Goal: Book appointment/travel/reservation

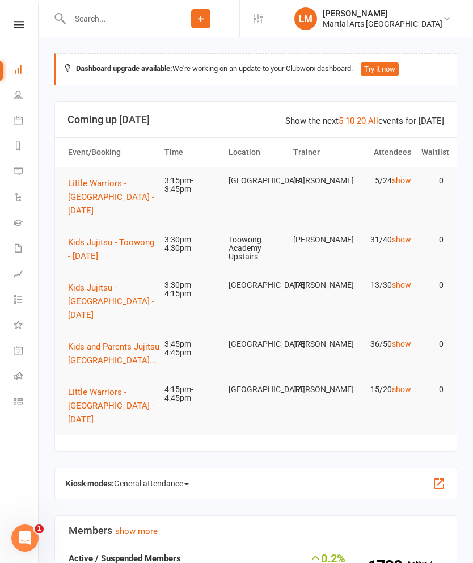
click at [109, 244] on span "Kids Jujitsu - Toowong - [DATE]" at bounding box center [111, 249] width 86 height 24
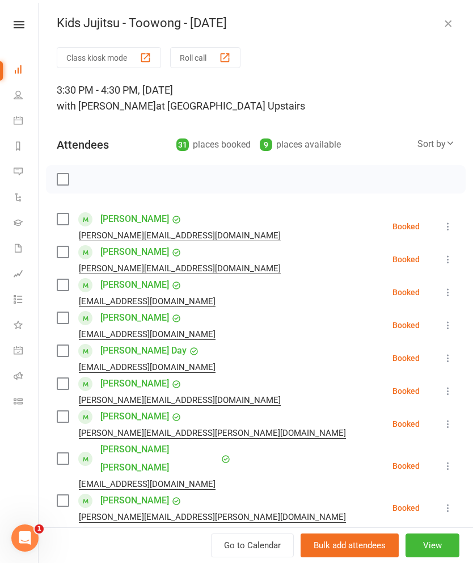
click at [65, 215] on label at bounding box center [62, 218] width 11 height 11
click at [62, 255] on label at bounding box center [62, 251] width 11 height 11
click at [63, 288] on label at bounding box center [62, 284] width 11 height 11
click at [58, 314] on label at bounding box center [62, 317] width 11 height 11
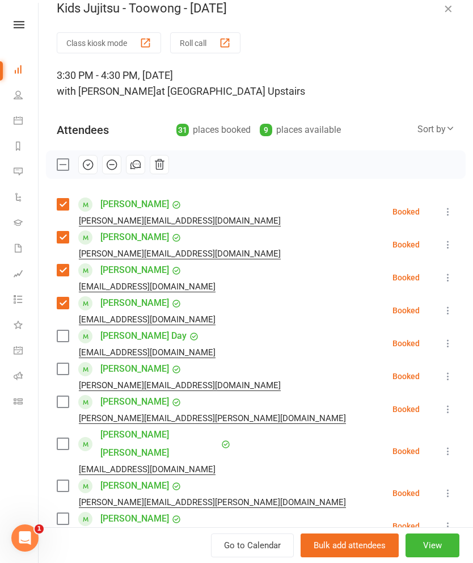
click at [58, 336] on label at bounding box center [62, 335] width 11 height 11
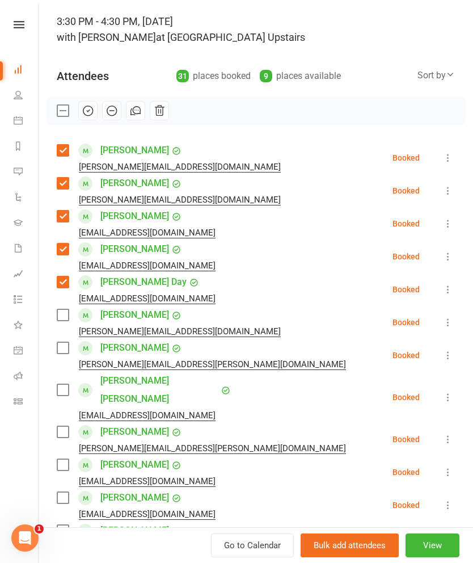
scroll to position [70, 0]
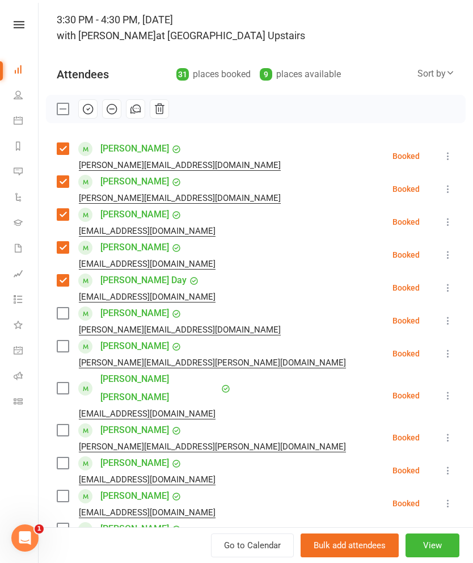
click at [62, 319] on label at bounding box center [62, 312] width 11 height 11
click at [61, 346] on label at bounding box center [62, 345] width 11 height 11
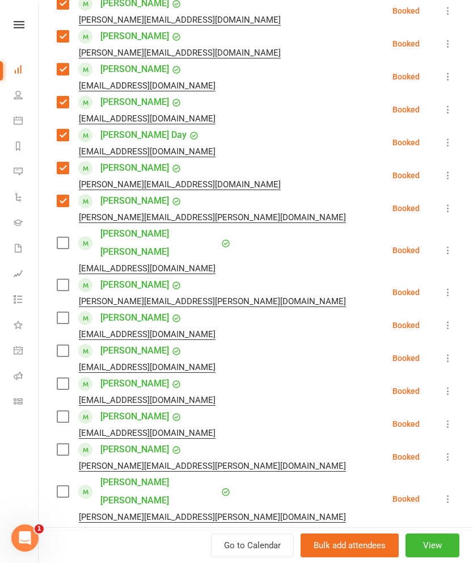
scroll to position [218, 0]
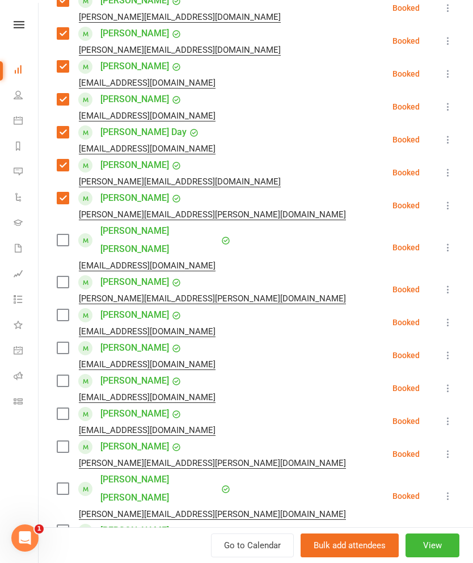
click at [68, 309] on label at bounding box center [62, 314] width 11 height 11
click at [60, 342] on label at bounding box center [62, 347] width 11 height 11
click at [62, 357] on div "[EMAIL_ADDRESS][DOMAIN_NAME]" at bounding box center [138, 364] width 163 height 15
click at [60, 375] on label at bounding box center [62, 380] width 11 height 11
click at [57, 408] on label at bounding box center [62, 413] width 11 height 11
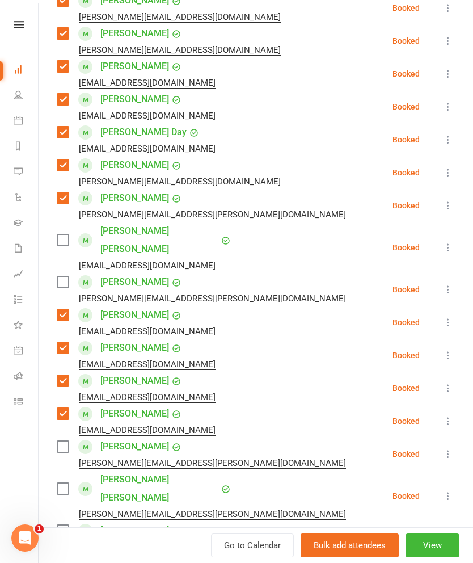
click at [60, 441] on label at bounding box center [62, 446] width 11 height 11
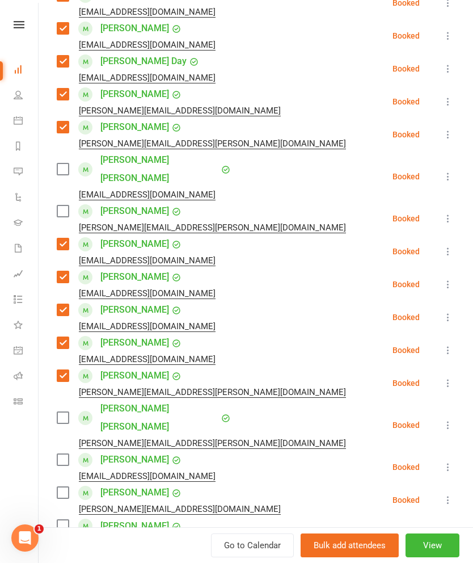
click at [60, 412] on label at bounding box center [62, 417] width 11 height 11
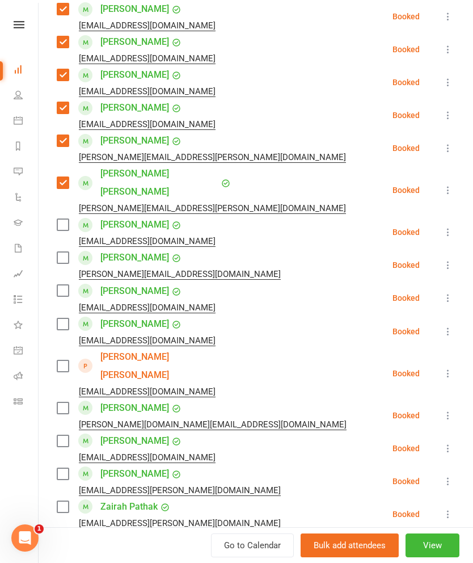
scroll to position [525, 0]
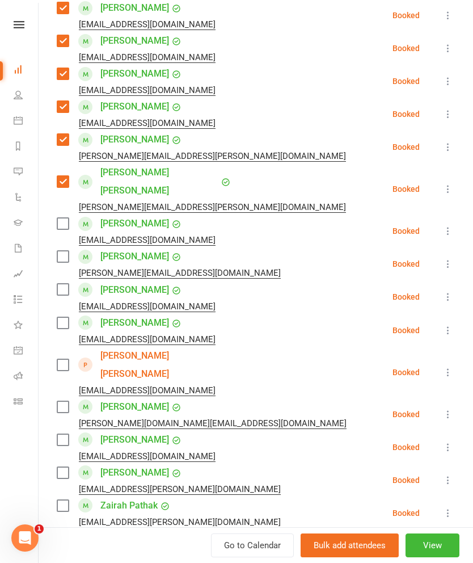
click at [54, 189] on div "Class kiosk mode Roll call 3:30 PM - 4:30 PM, [DATE] with [PERSON_NAME] at [GEO…" at bounding box center [256, 242] width 434 height 1441
click at [62, 218] on label at bounding box center [62, 223] width 11 height 11
click at [61, 359] on label at bounding box center [62, 364] width 11 height 11
click at [67, 317] on label at bounding box center [62, 322] width 11 height 11
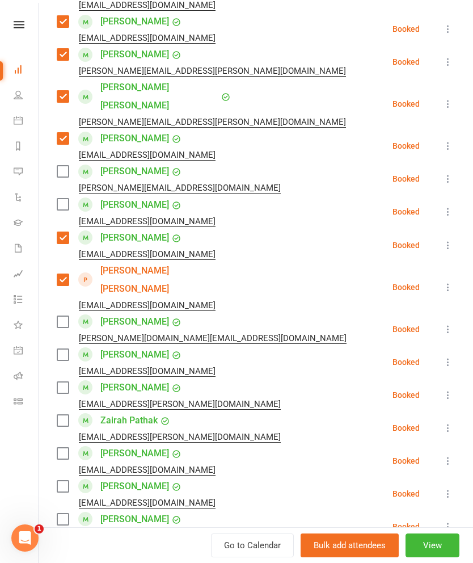
scroll to position [609, 0]
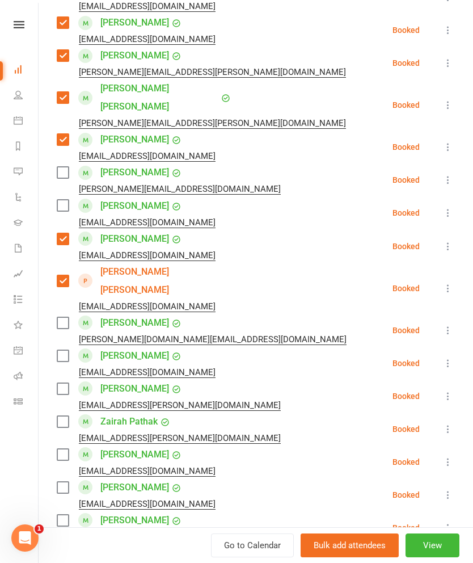
click at [64, 167] on label at bounding box center [62, 172] width 11 height 11
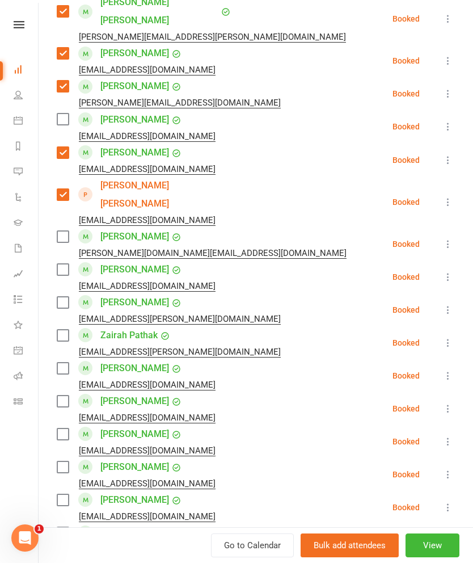
scroll to position [690, 0]
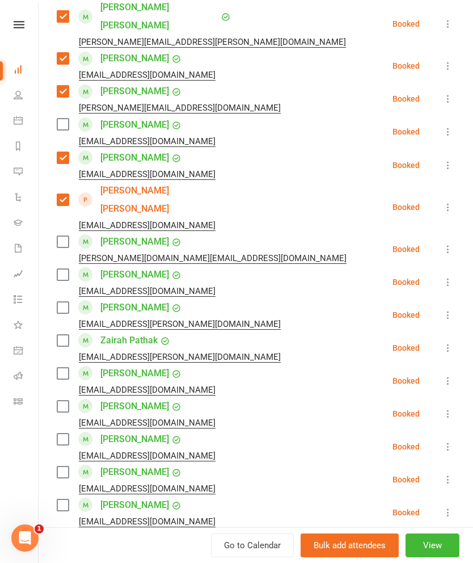
click at [57, 236] on label at bounding box center [62, 241] width 11 height 11
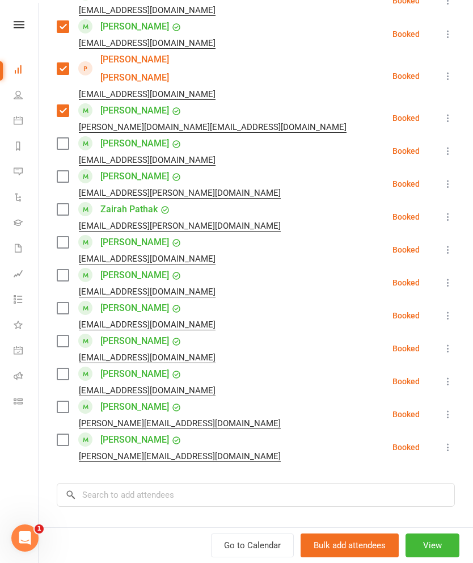
scroll to position [825, 0]
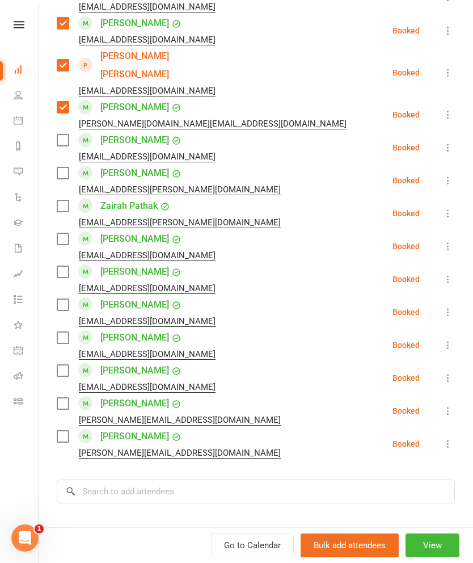
click at [68, 233] on label at bounding box center [62, 238] width 11 height 11
click at [59, 266] on label at bounding box center [62, 271] width 11 height 11
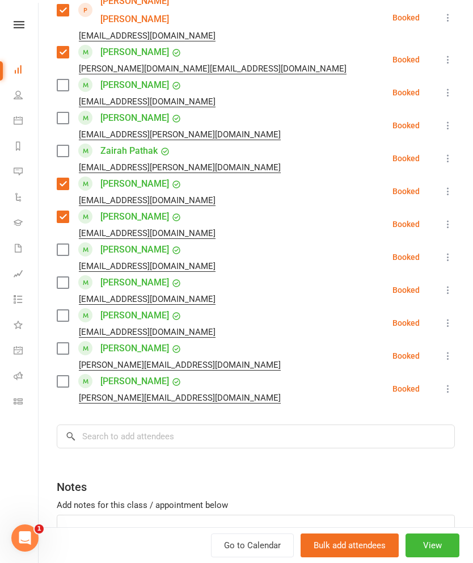
scroll to position [873, 0]
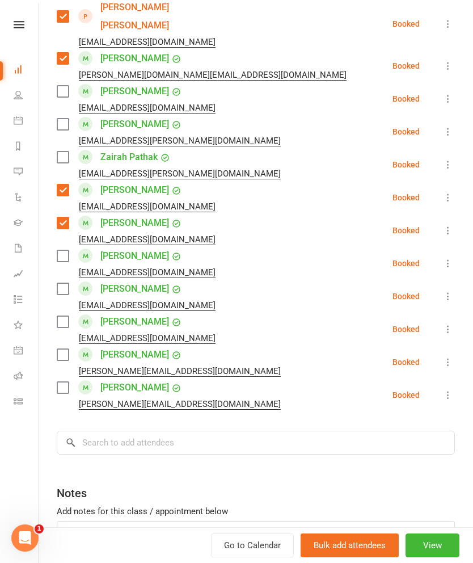
click at [60, 280] on div "[PERSON_NAME] [EMAIL_ADDRESS][DOMAIN_NAME]" at bounding box center [138, 296] width 163 height 33
click at [61, 349] on label at bounding box center [62, 354] width 11 height 11
click at [65, 382] on label at bounding box center [62, 387] width 11 height 11
click at [62, 316] on label at bounding box center [62, 321] width 11 height 11
click at [60, 283] on label at bounding box center [62, 288] width 11 height 11
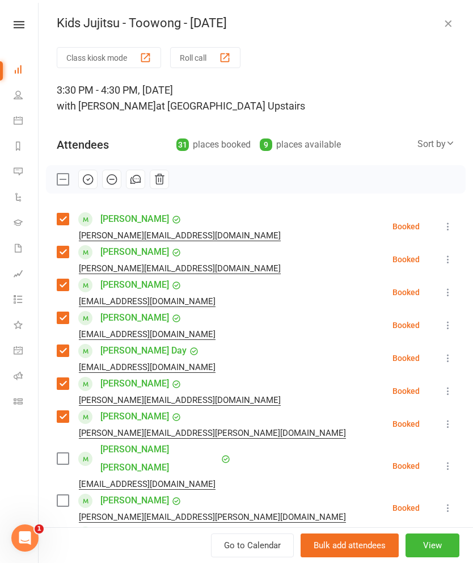
scroll to position [0, 0]
click at [92, 177] on icon "button" at bounding box center [88, 180] width 10 height 10
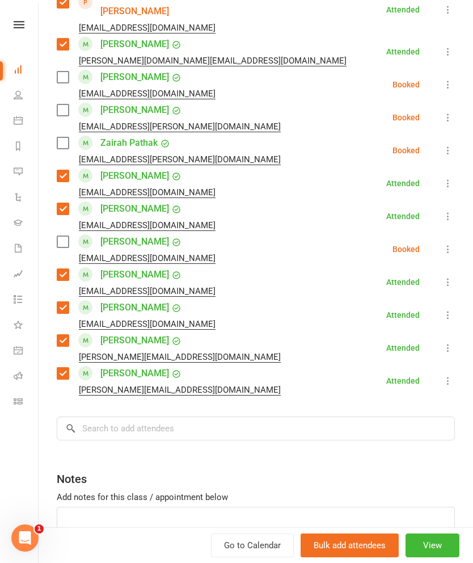
scroll to position [883, 0]
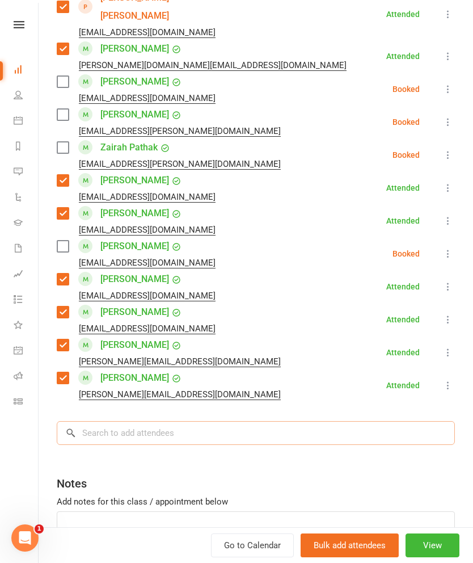
click at [391, 421] on input "search" at bounding box center [256, 433] width 398 height 24
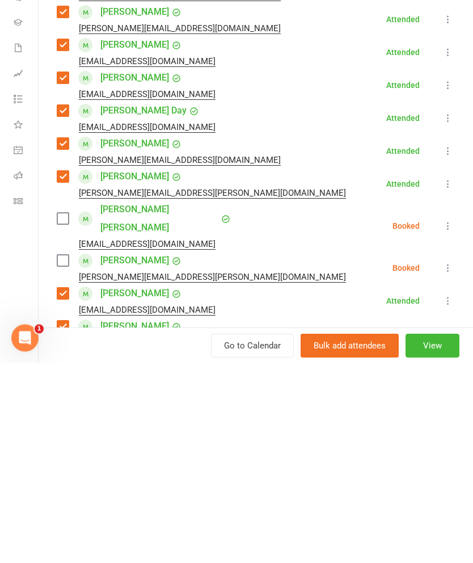
scroll to position [37, 0]
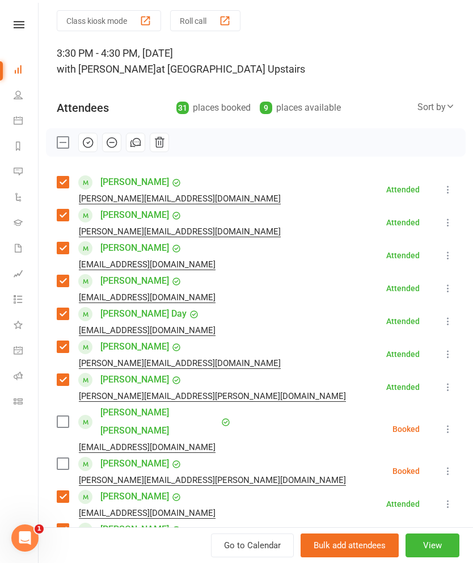
click at [64, 211] on label at bounding box center [62, 214] width 11 height 11
click at [65, 221] on label at bounding box center [62, 214] width 11 height 11
click at [62, 416] on label at bounding box center [62, 421] width 11 height 11
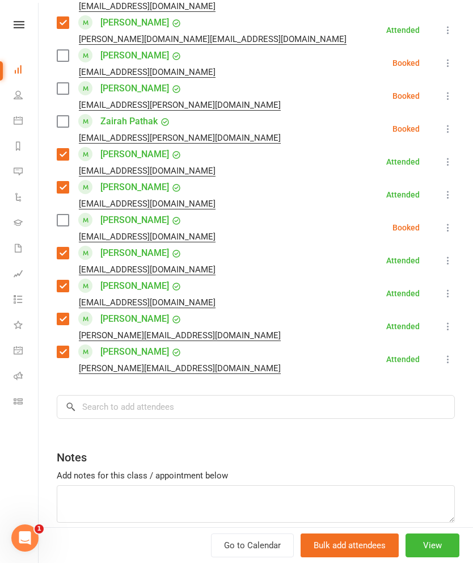
scroll to position [907, 0]
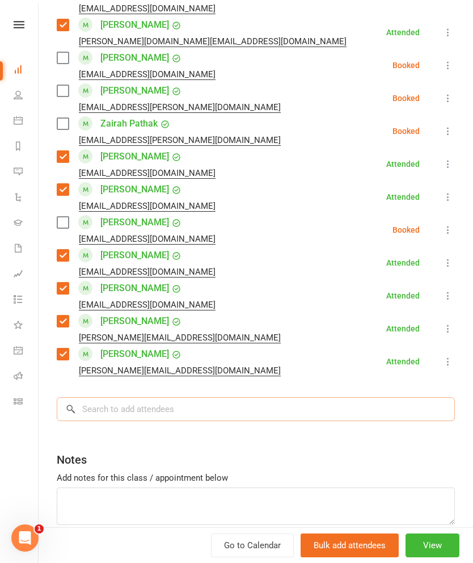
click at [357, 397] on input "search" at bounding box center [256, 409] width 398 height 24
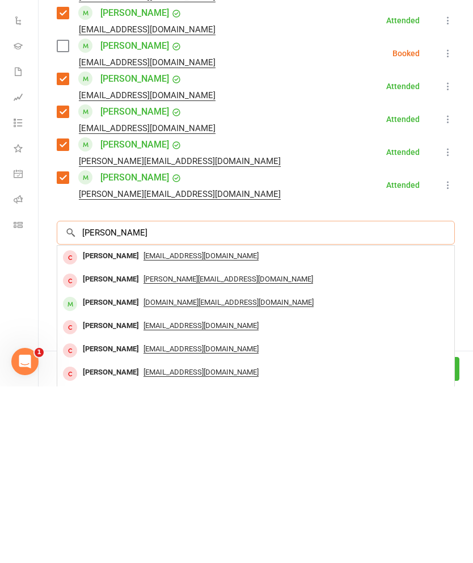
type input "[PERSON_NAME]"
click at [123, 447] on div "[PERSON_NAME]" at bounding box center [110, 455] width 65 height 16
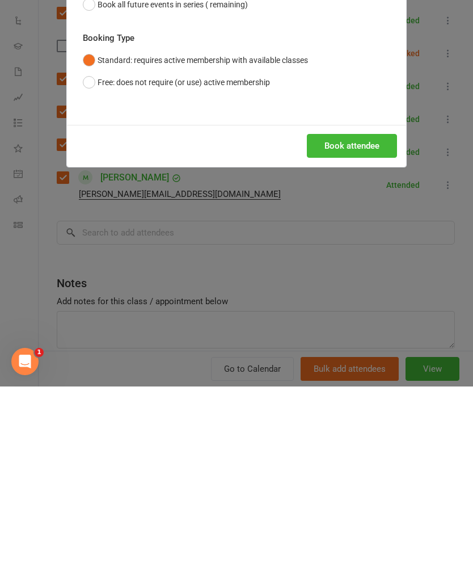
scroll to position [377, 0]
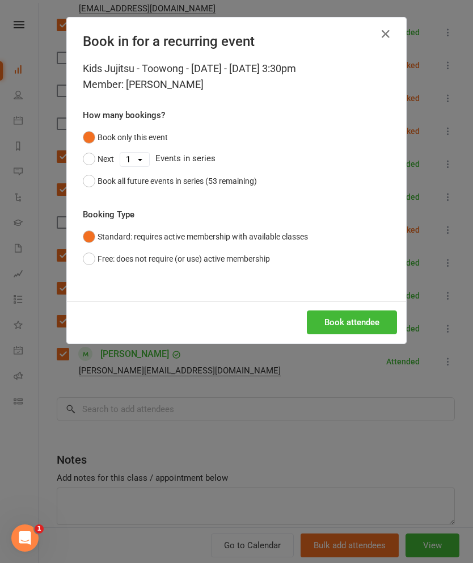
click at [369, 315] on button "Book attendee" at bounding box center [352, 322] width 90 height 24
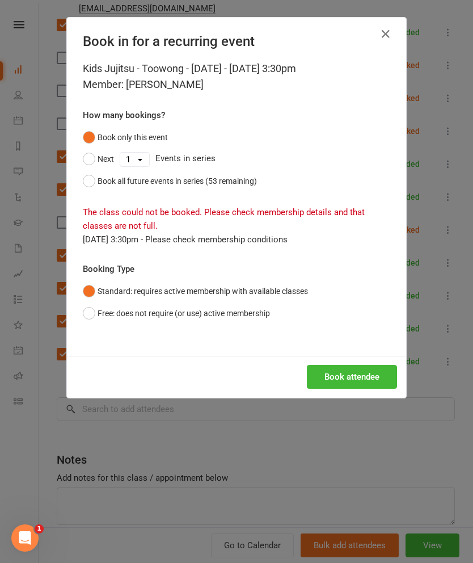
click at [105, 310] on button "Free: does not require (or use) active membership" at bounding box center [176, 313] width 187 height 22
click at [364, 379] on button "Book attendee" at bounding box center [352, 377] width 90 height 24
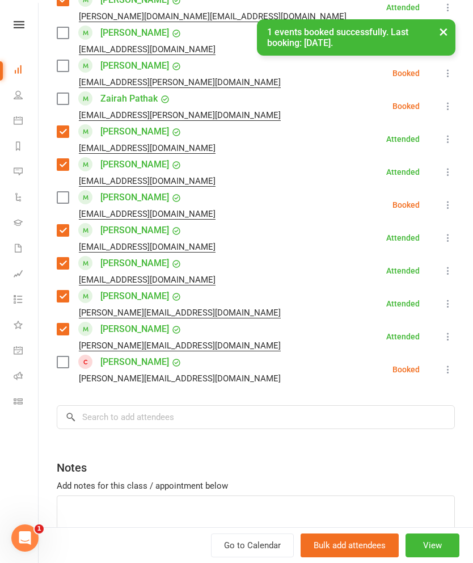
scroll to position [931, 0]
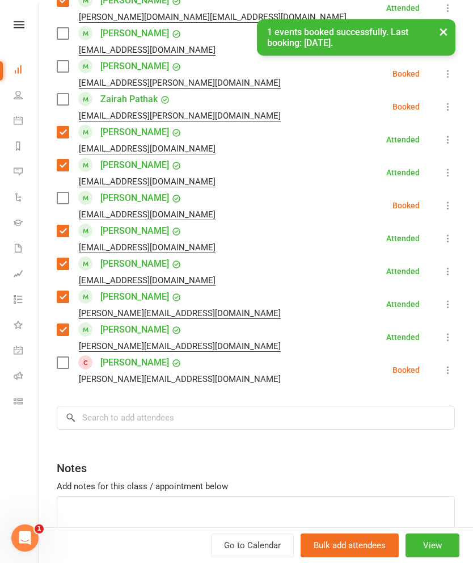
click at [65, 357] on label at bounding box center [62, 362] width 11 height 11
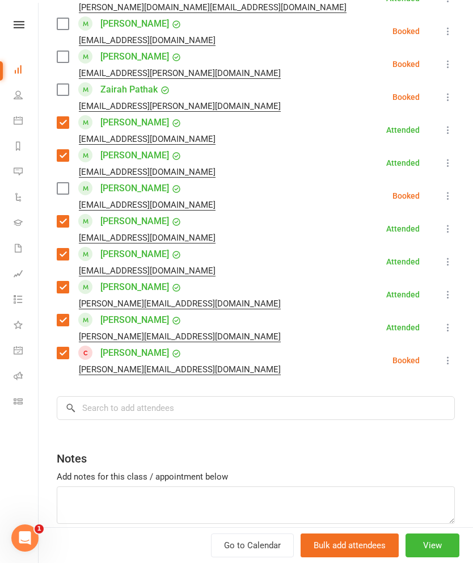
scroll to position [940, 0]
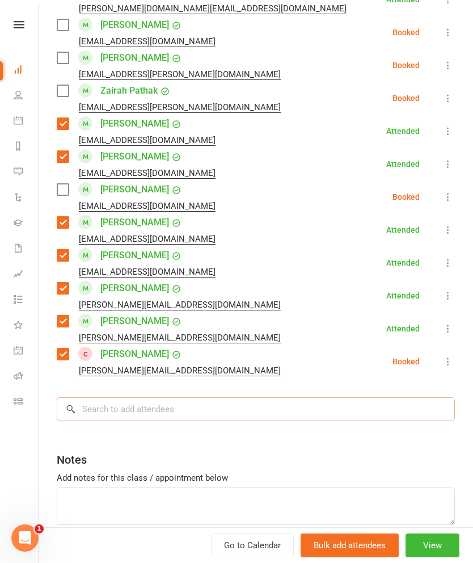
click at [380, 397] on input "search" at bounding box center [256, 409] width 398 height 24
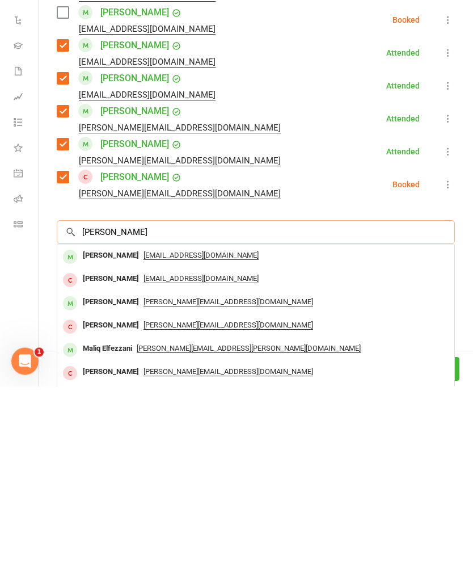
type input "[PERSON_NAME]"
click at [115, 424] on div "[PERSON_NAME]" at bounding box center [110, 432] width 65 height 16
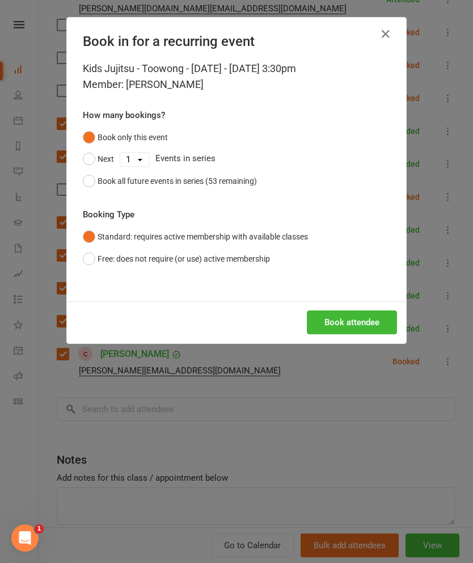
click at [365, 323] on button "Book attendee" at bounding box center [352, 322] width 90 height 24
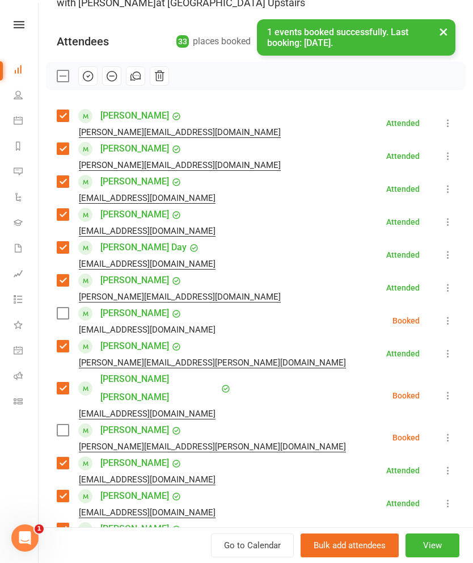
scroll to position [104, 0]
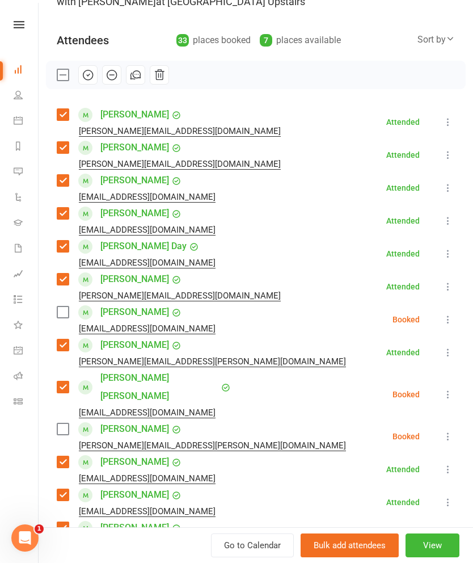
click at [60, 312] on label at bounding box center [62, 311] width 11 height 11
click at [97, 72] on button "button" at bounding box center [87, 74] width 19 height 19
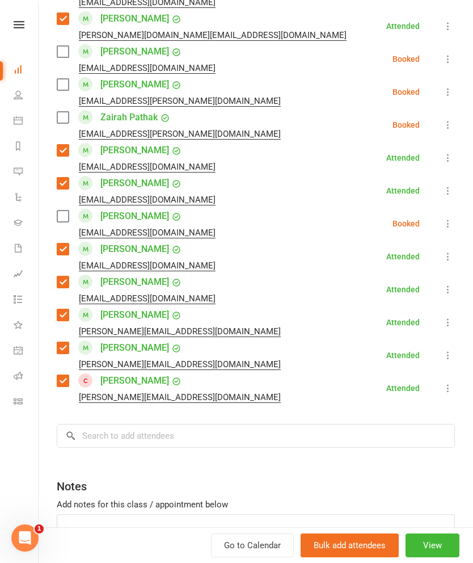
scroll to position [951, 0]
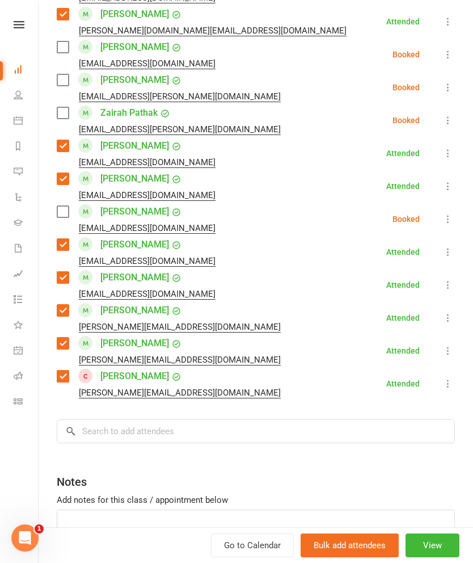
click at [67, 107] on label at bounding box center [62, 112] width 11 height 11
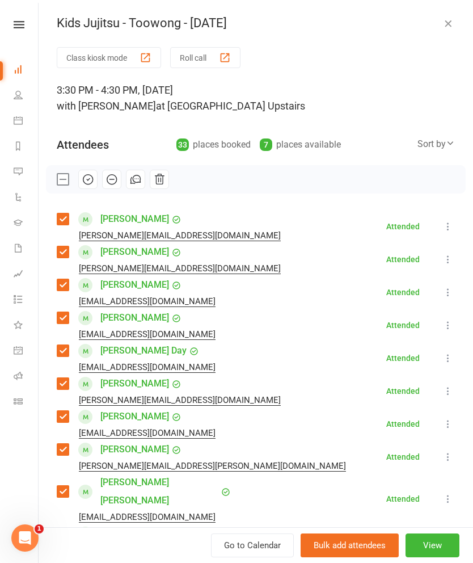
scroll to position [0, 0]
click at [89, 183] on icon "button" at bounding box center [88, 179] width 12 height 12
